Goal: Task Accomplishment & Management: Manage account settings

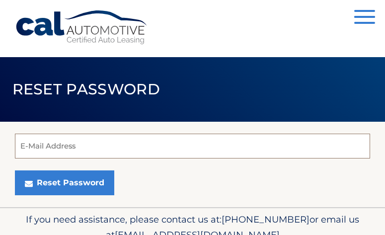
click at [237, 137] on input "E-Mail Address" at bounding box center [192, 145] width 355 height 25
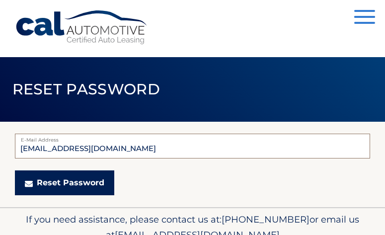
type input "yudithysidro@gmail.com"
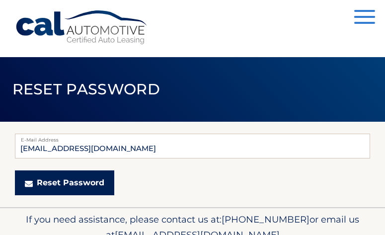
click at [99, 181] on button "Reset Password" at bounding box center [64, 182] width 99 height 25
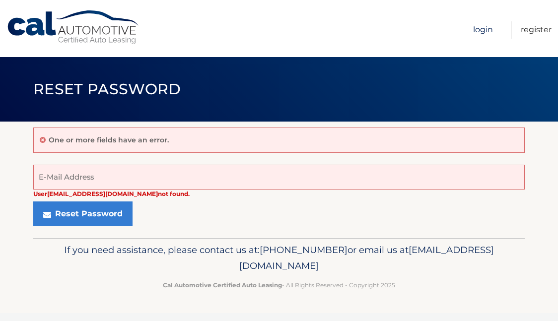
click at [384, 31] on link "Login" at bounding box center [483, 29] width 20 height 17
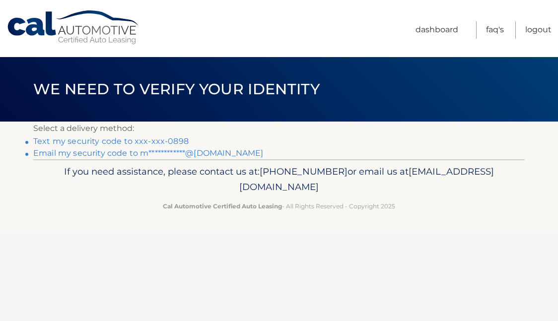
click at [172, 140] on link "Text my security code to xxx-xxx-0898" at bounding box center [110, 140] width 155 height 9
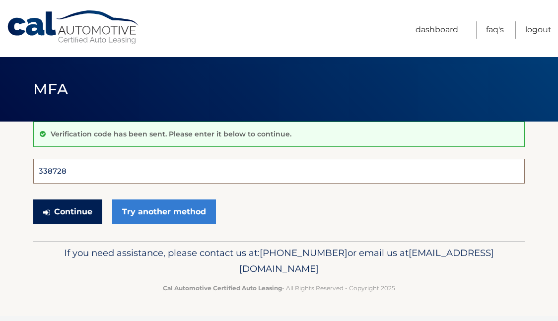
type input "338728"
click at [67, 211] on button "Continue" at bounding box center [67, 211] width 69 height 25
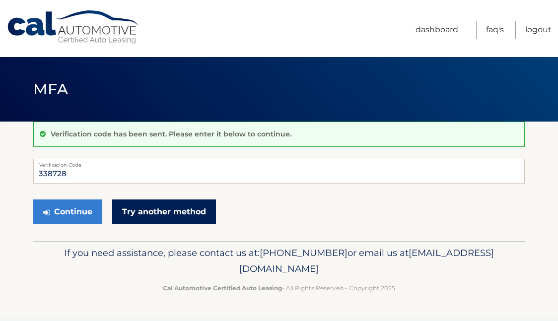
click at [135, 212] on link "Try another method" at bounding box center [164, 211] width 104 height 25
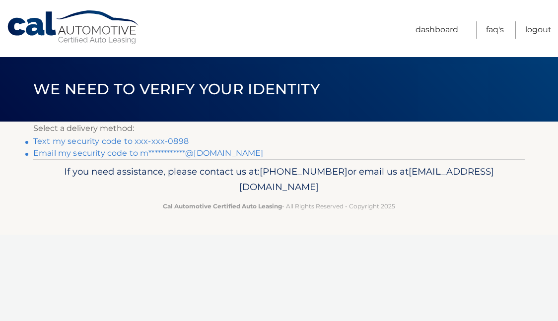
click at [175, 142] on link "Text my security code to xxx-xxx-0898" at bounding box center [110, 140] width 155 height 9
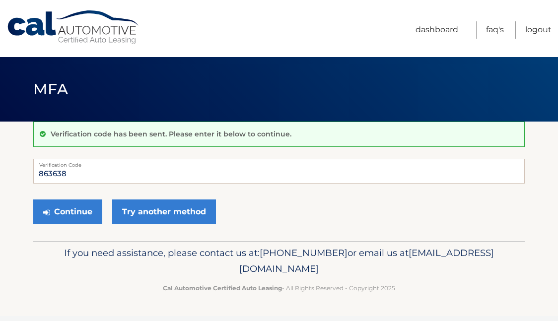
type input "863638"
click at [67, 211] on button "Continue" at bounding box center [67, 211] width 69 height 25
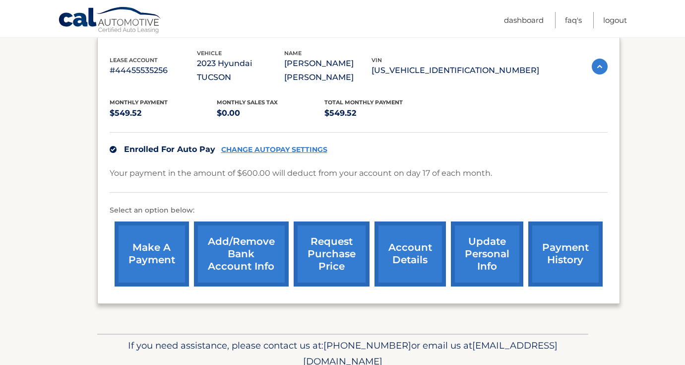
scroll to position [170, 0]
click at [287, 145] on link "CHANGE AUTOPAY SETTINGS" at bounding box center [274, 149] width 106 height 8
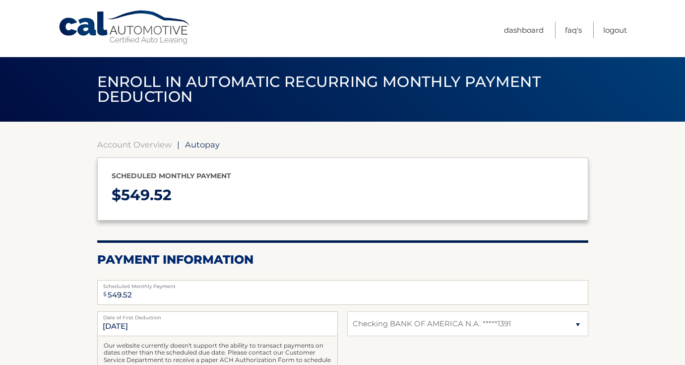
select select "NjYzY2ZhODktMDVlYS00YTI0LTk4MzgtMTliYzkzMDJkNmRh"
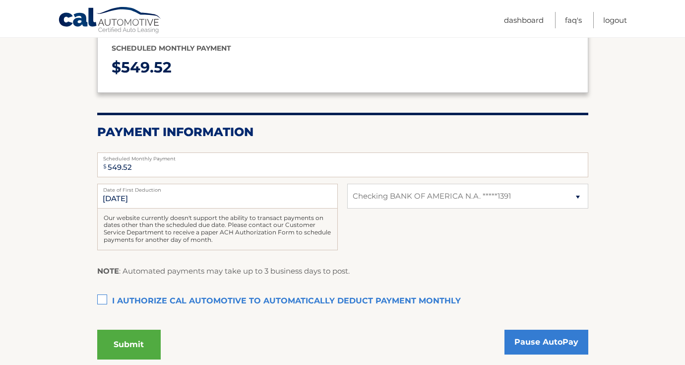
scroll to position [127, 0]
click at [103, 298] on label "I authorize cal automotive to automatically deduct payment monthly This checkbo…" at bounding box center [342, 302] width 491 height 20
click at [0, 0] on input "I authorize cal automotive to automatically deduct payment monthly This checkbo…" at bounding box center [0, 0] width 0 height 0
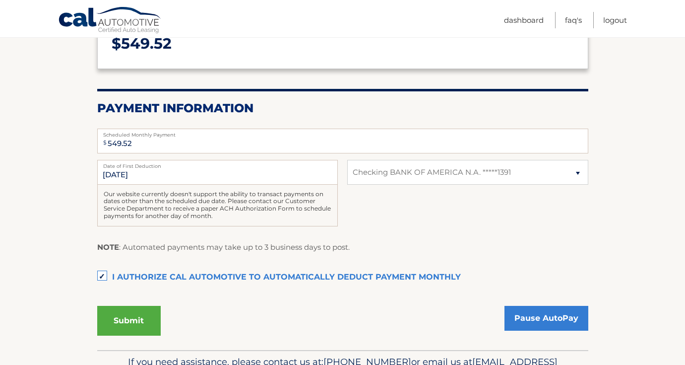
scroll to position [153, 0]
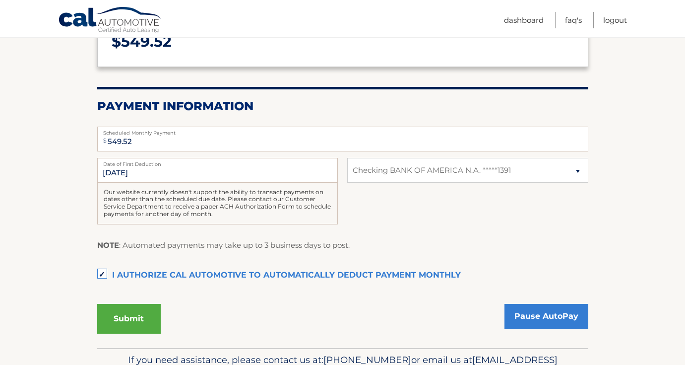
click at [142, 314] on button "Submit" at bounding box center [129, 319] width 64 height 30
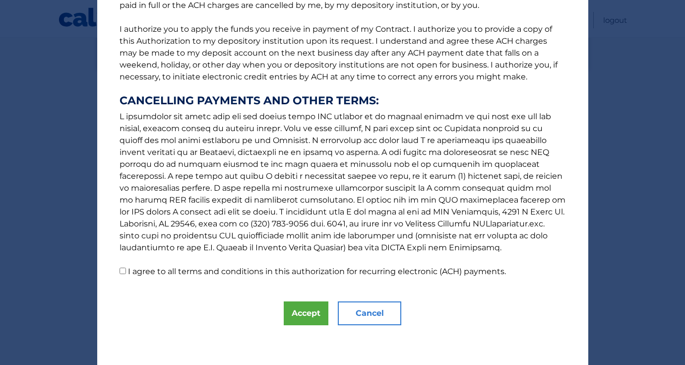
scroll to position [116, 0]
click at [358, 312] on button "Cancel" at bounding box center [370, 313] width 64 height 24
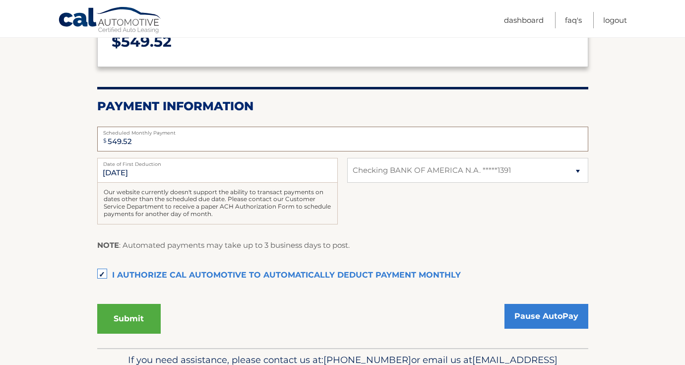
click at [140, 140] on input "549.52" at bounding box center [342, 139] width 491 height 25
type input "550.00"
click at [129, 313] on button "Submit" at bounding box center [129, 319] width 64 height 30
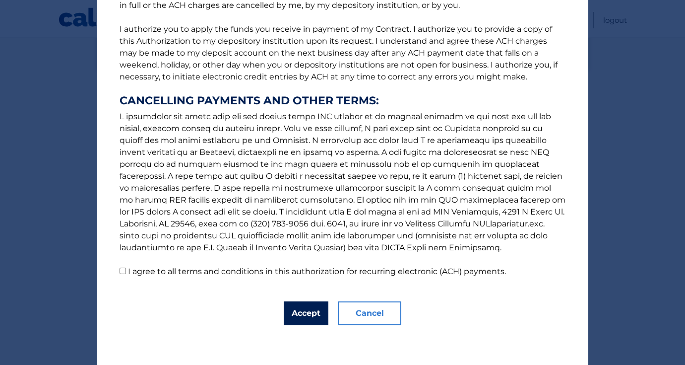
click at [315, 313] on button "Accept" at bounding box center [306, 313] width 45 height 24
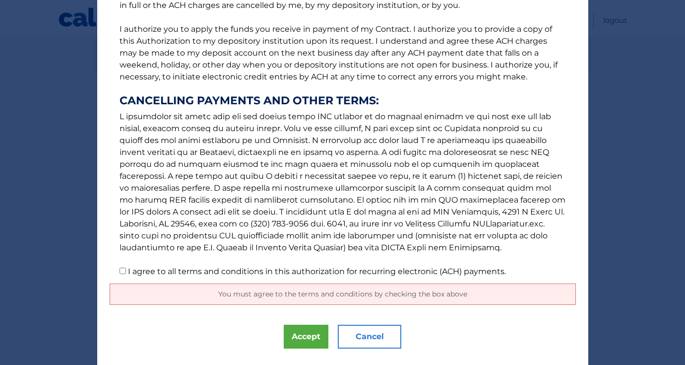
click at [122, 275] on p "The words "I" "me" and "my" mean any identified Customer who signs this Authori…" at bounding box center [343, 90] width 466 height 373
click at [122, 273] on input "I agree to all terms and conditions in this authorization for recurring electro…" at bounding box center [123, 270] width 6 height 6
checkbox input "true"
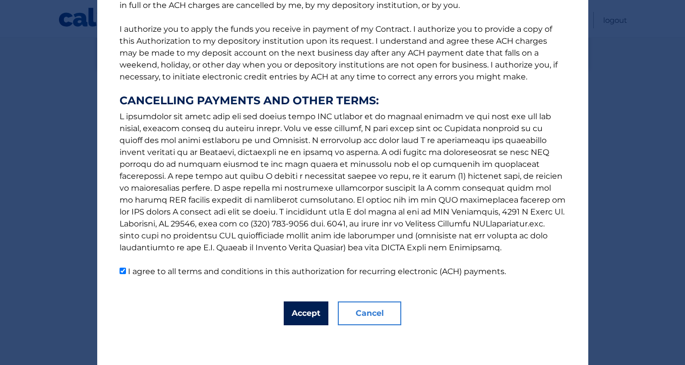
click at [313, 320] on button "Accept" at bounding box center [306, 313] width 45 height 24
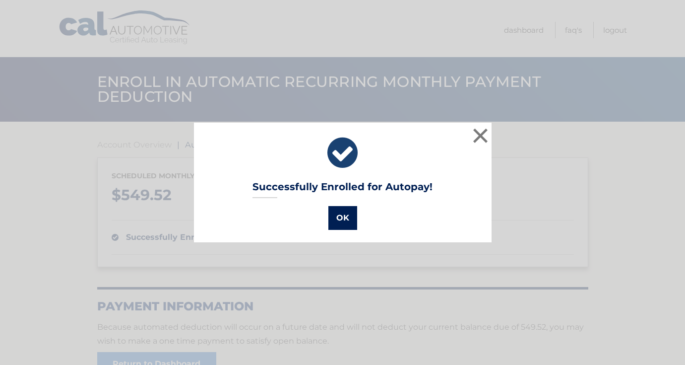
click at [345, 219] on button "OK" at bounding box center [343, 218] width 29 height 24
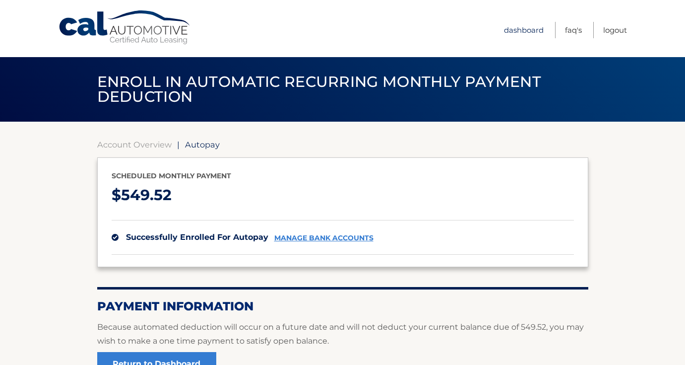
click at [524, 30] on link "Dashboard" at bounding box center [524, 30] width 40 height 16
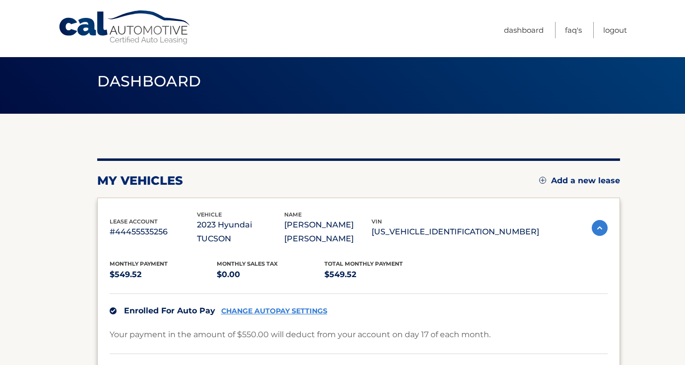
scroll to position [12, 0]
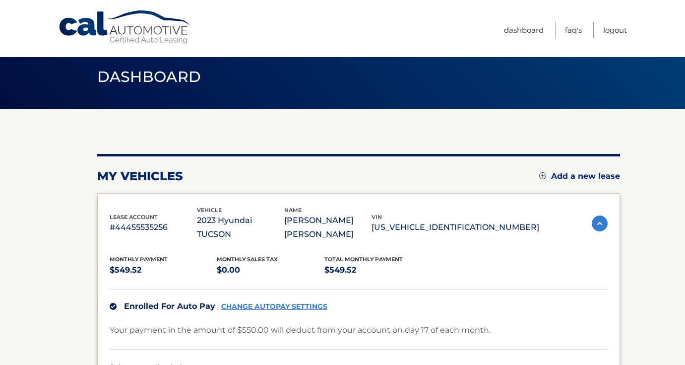
click at [145, 220] on p "#44455535256" at bounding box center [153, 227] width 87 height 14
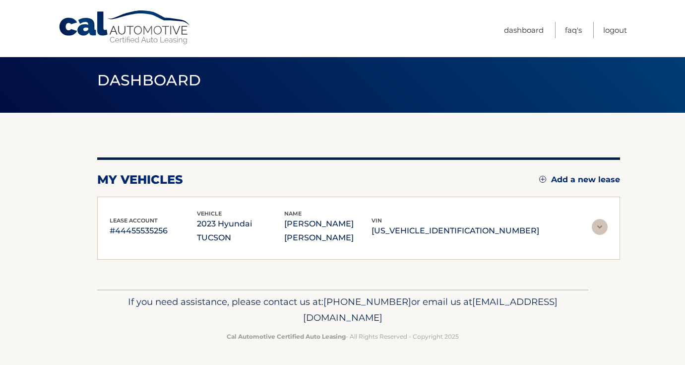
scroll to position [0, 0]
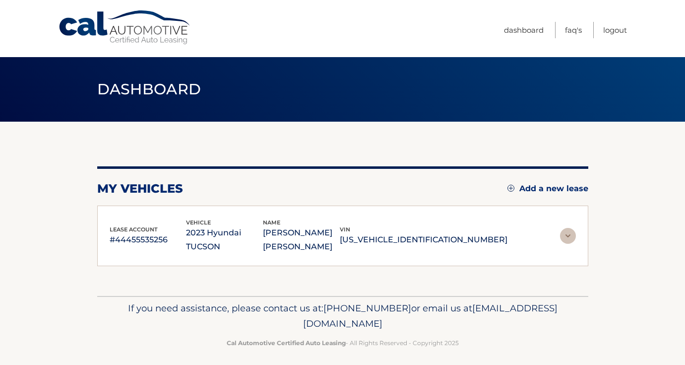
click at [157, 233] on p "#44455535256" at bounding box center [148, 240] width 77 height 14
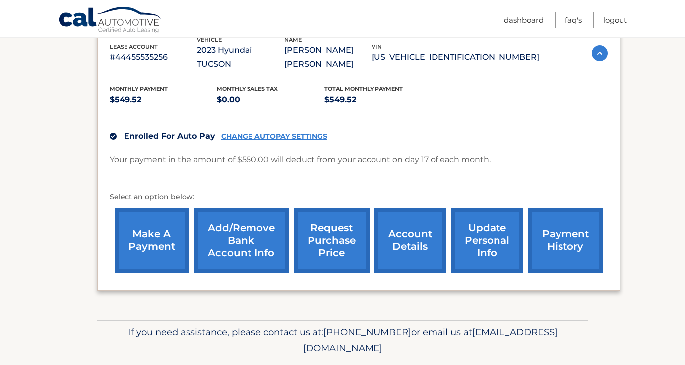
scroll to position [185, 0]
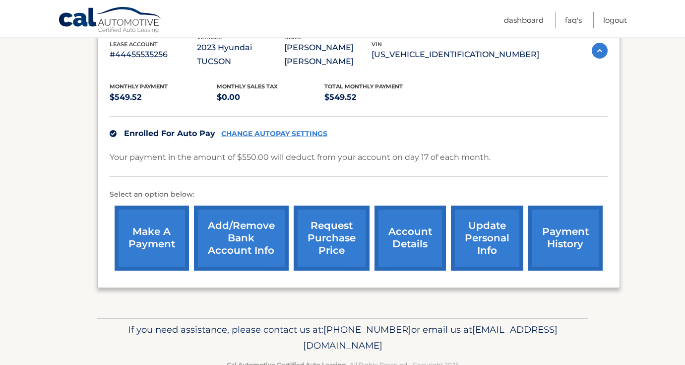
click at [400, 227] on link "account details" at bounding box center [410, 237] width 71 height 65
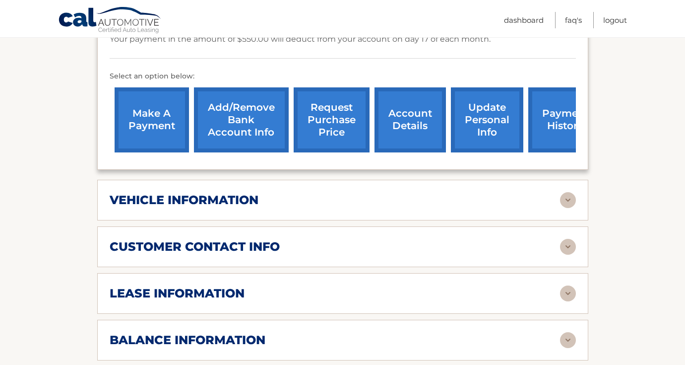
scroll to position [321, 0]
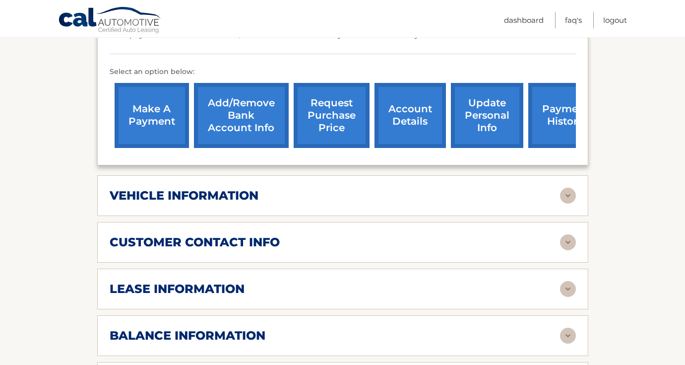
click at [336, 188] on div "vehicle information" at bounding box center [335, 195] width 451 height 15
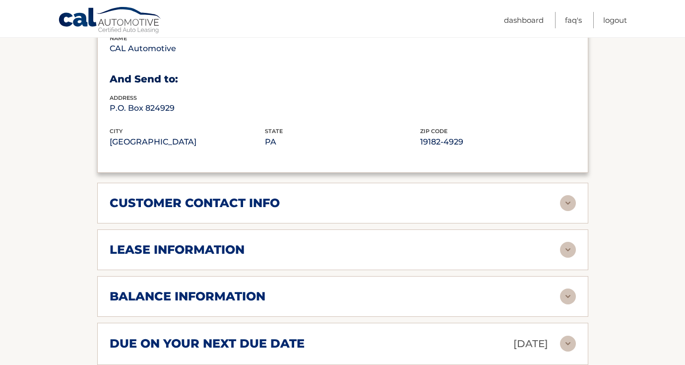
scroll to position [601, 0]
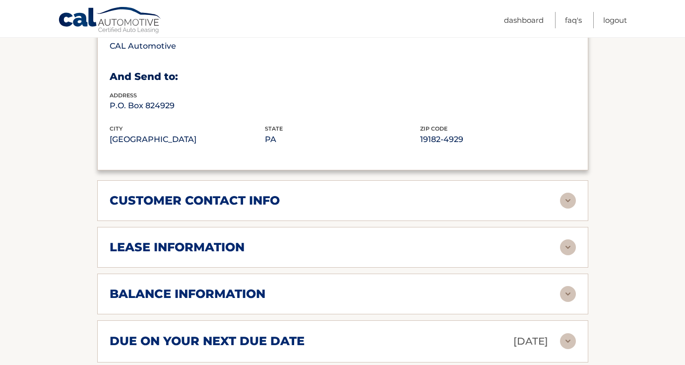
click at [313, 193] on div "customer contact info" at bounding box center [335, 200] width 451 height 15
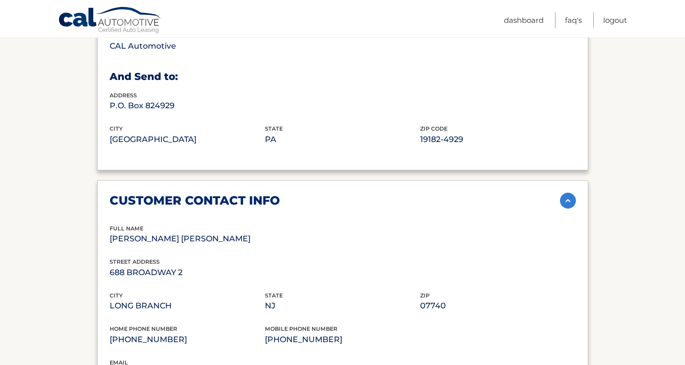
click at [314, 193] on div "customer contact info" at bounding box center [335, 200] width 451 height 15
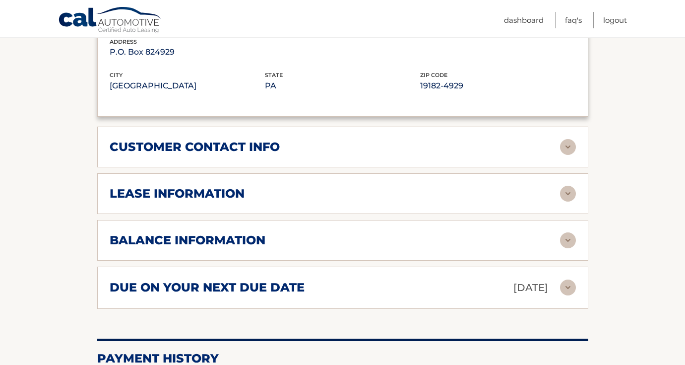
scroll to position [656, 0]
click at [304, 186] on div "lease information" at bounding box center [335, 193] width 451 height 15
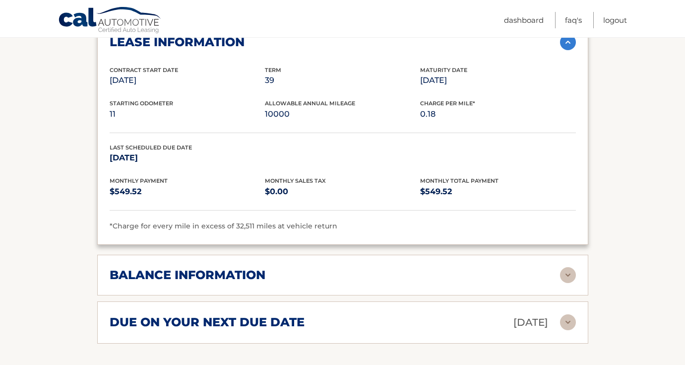
scroll to position [815, 0]
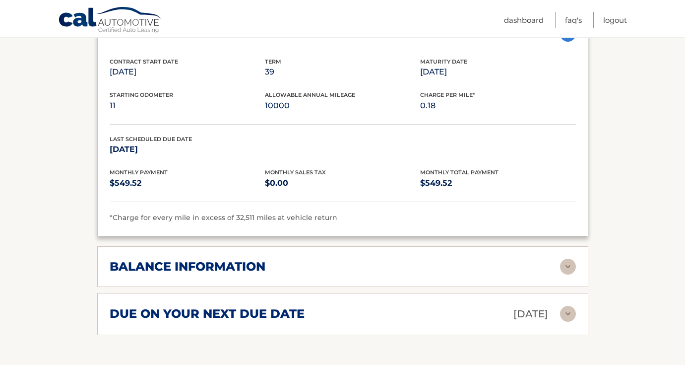
click at [282, 259] on div "balance information" at bounding box center [335, 266] width 451 height 15
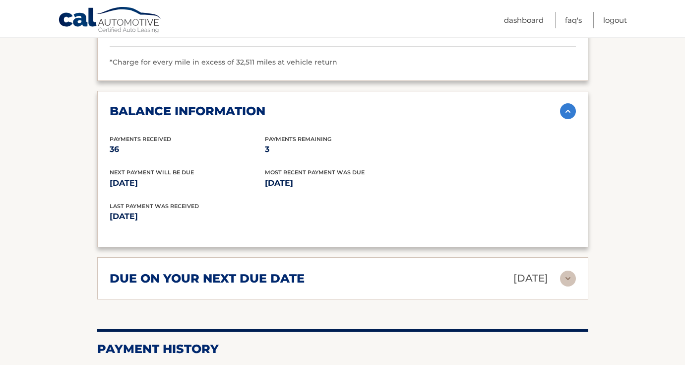
scroll to position [972, 0]
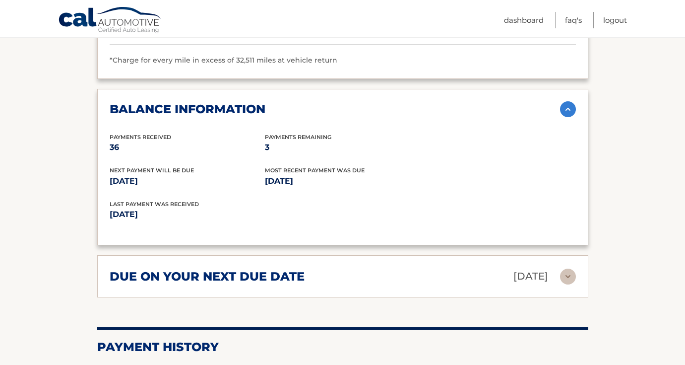
click at [284, 269] on h2 "due on your next due date" at bounding box center [207, 276] width 195 height 15
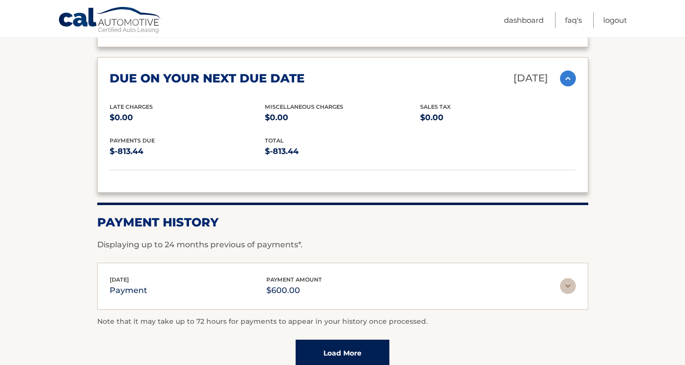
scroll to position [1174, 0]
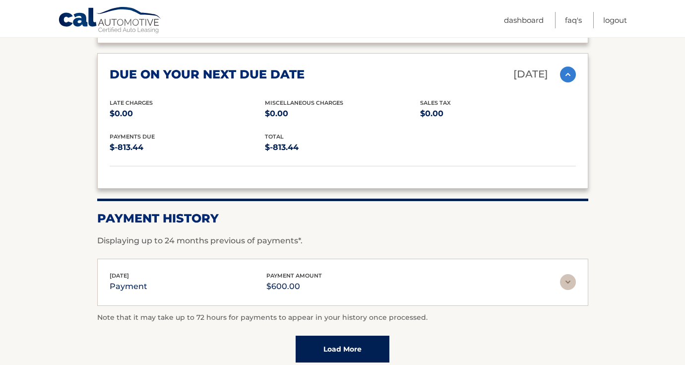
click at [567, 274] on img at bounding box center [568, 282] width 16 height 16
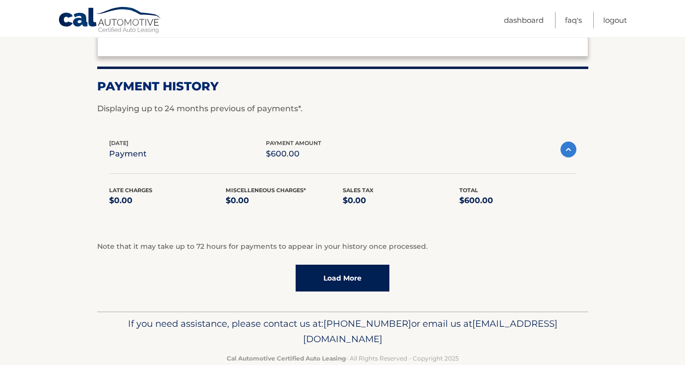
scroll to position [1306, 0]
click at [339, 265] on link "Load More" at bounding box center [343, 278] width 94 height 27
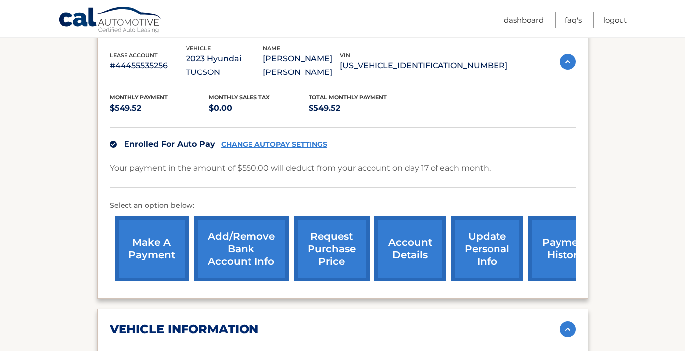
scroll to position [188, 0]
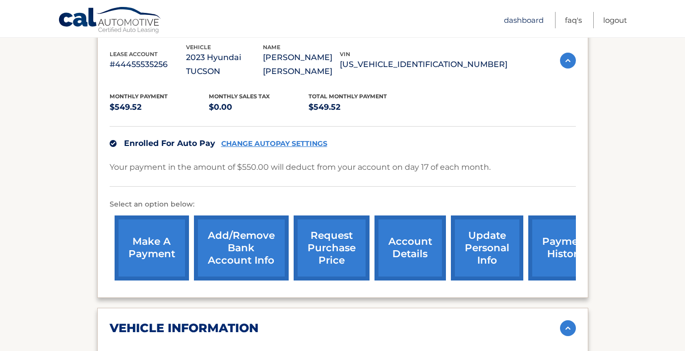
click at [521, 20] on link "Dashboard" at bounding box center [524, 20] width 40 height 16
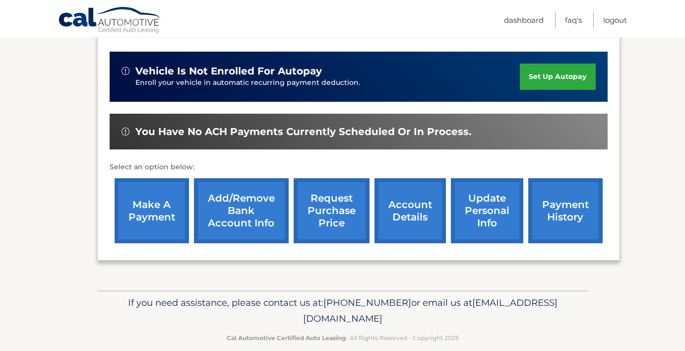
scroll to position [248, 0]
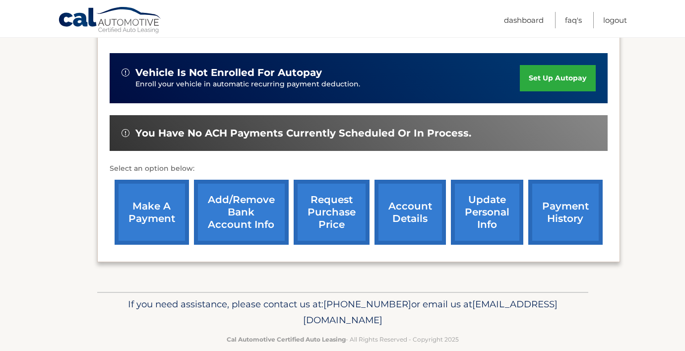
click at [423, 205] on link "account details" at bounding box center [410, 212] width 71 height 65
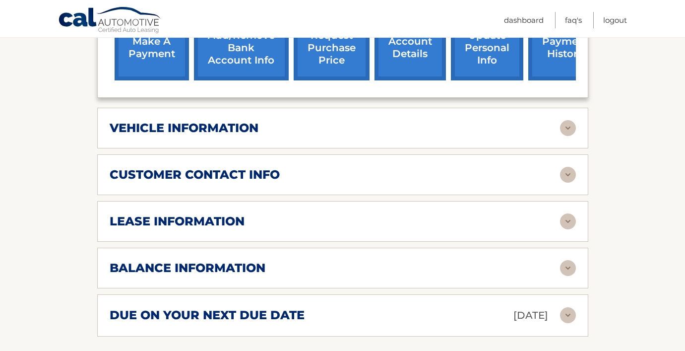
scroll to position [465, 0]
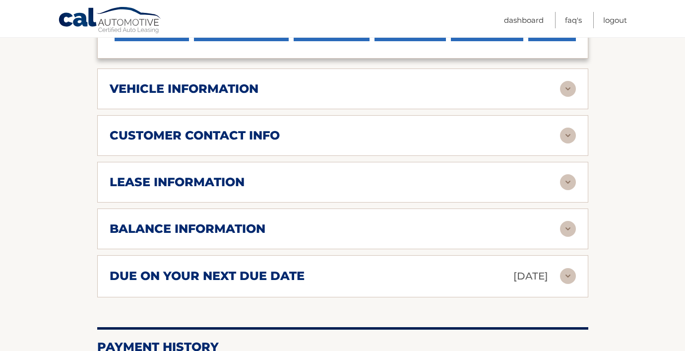
click at [278, 221] on div "balance information" at bounding box center [335, 228] width 451 height 15
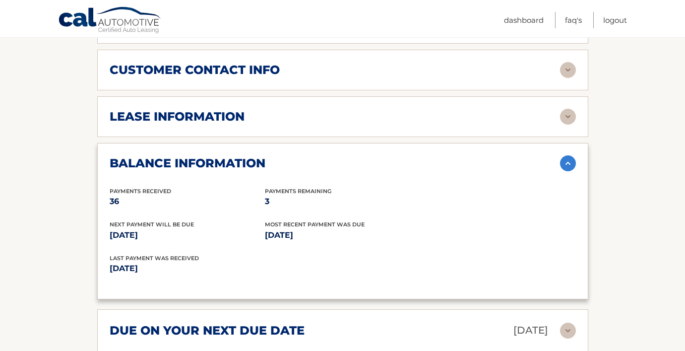
scroll to position [532, 0]
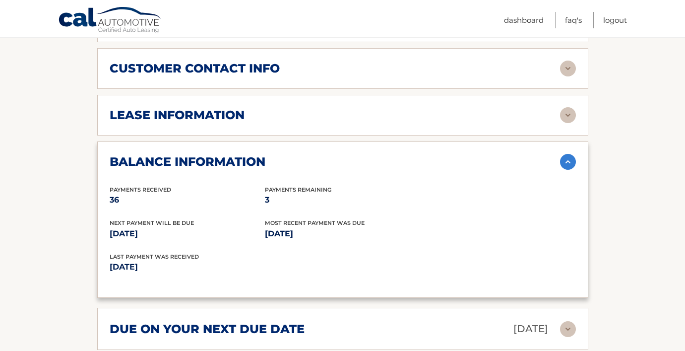
click at [242, 154] on h2 "balance information" at bounding box center [188, 161] width 156 height 15
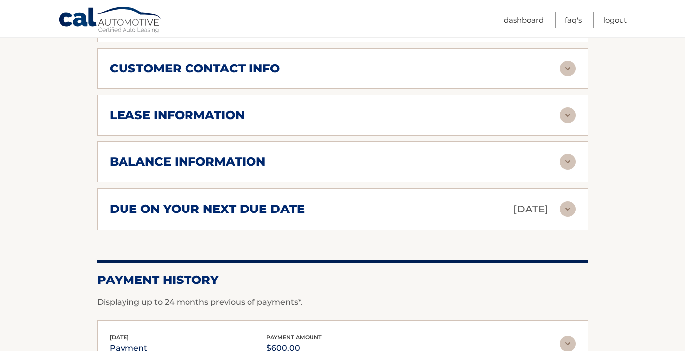
click at [232, 201] on h2 "due on your next due date" at bounding box center [207, 208] width 195 height 15
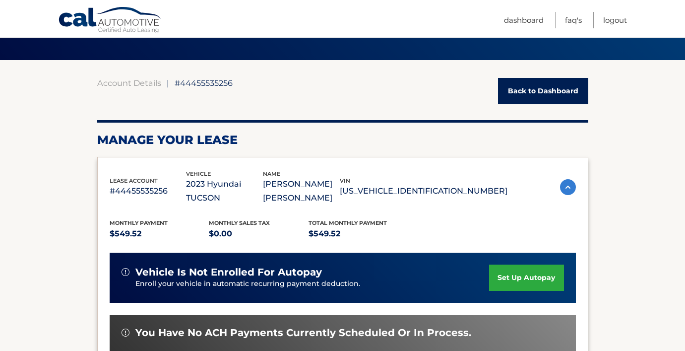
scroll to position [63, 0]
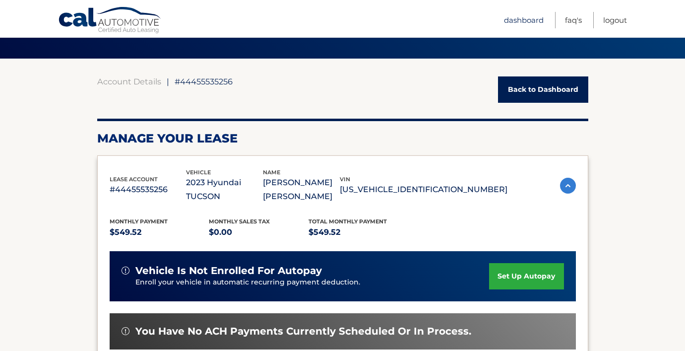
click at [520, 22] on link "Dashboard" at bounding box center [524, 20] width 40 height 16
